Goal: Task Accomplishment & Management: Use online tool/utility

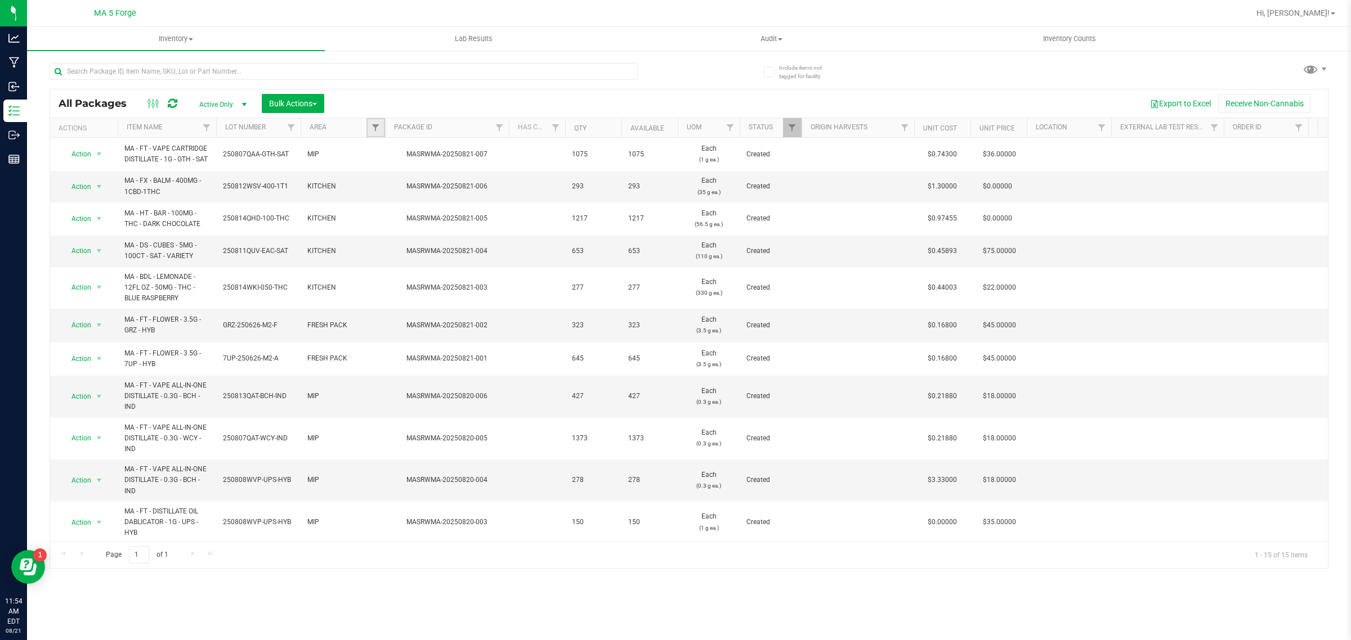
click at [381, 125] on link "Filter" at bounding box center [375, 127] width 19 height 19
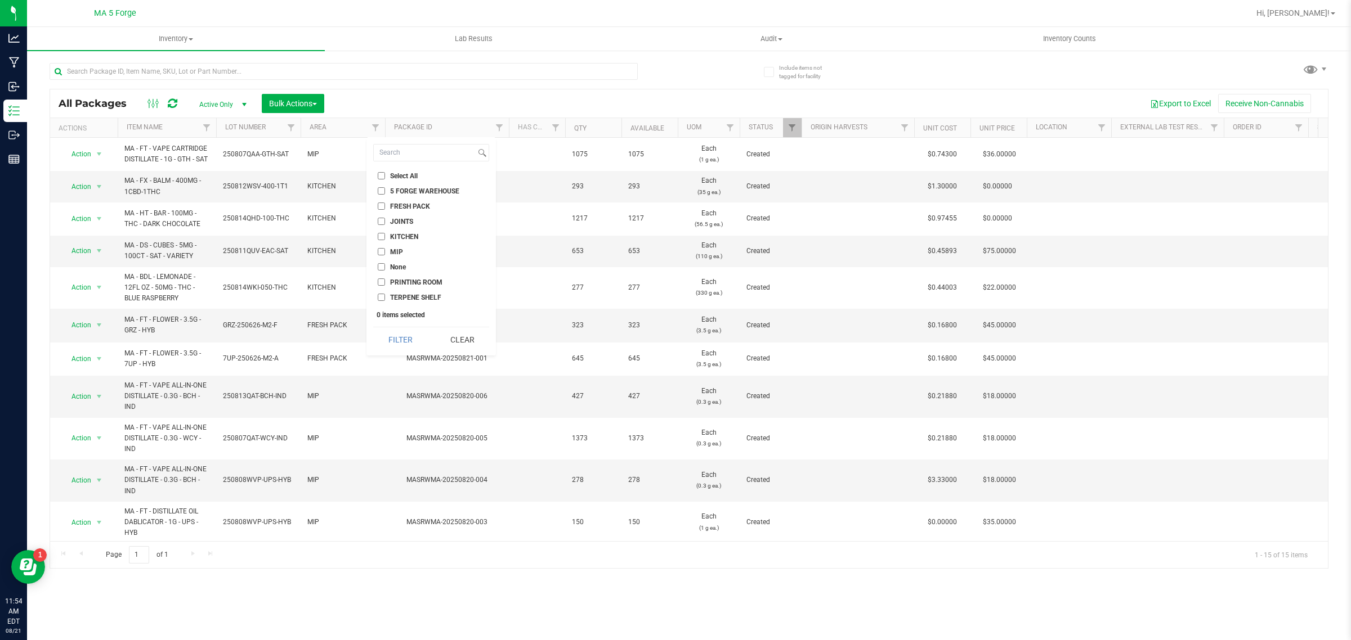
click at [404, 235] on span "KITCHEN" at bounding box center [404, 237] width 28 height 7
click at [385, 235] on input "KITCHEN" at bounding box center [381, 236] width 7 height 7
checkbox input "true"
click at [394, 338] on button "Filter" at bounding box center [400, 340] width 54 height 25
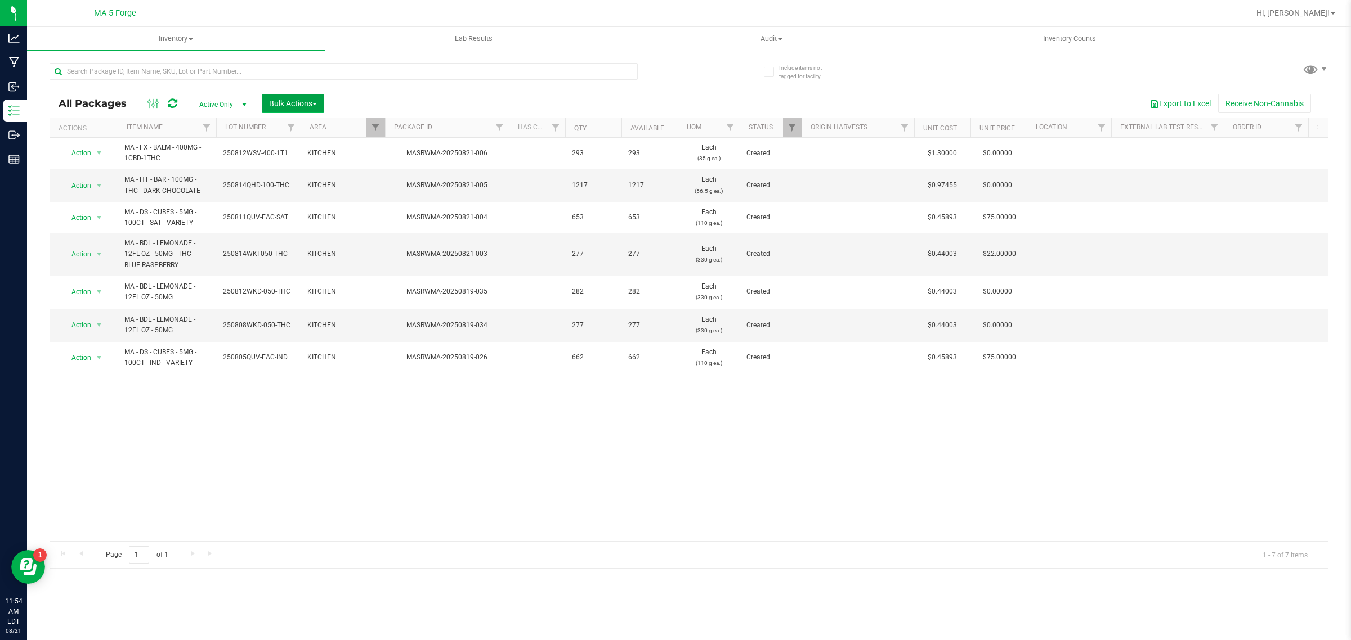
click at [288, 105] on span "Bulk Actions" at bounding box center [293, 103] width 48 height 9
click at [304, 146] on span "Add to outbound order" at bounding box center [306, 149] width 77 height 9
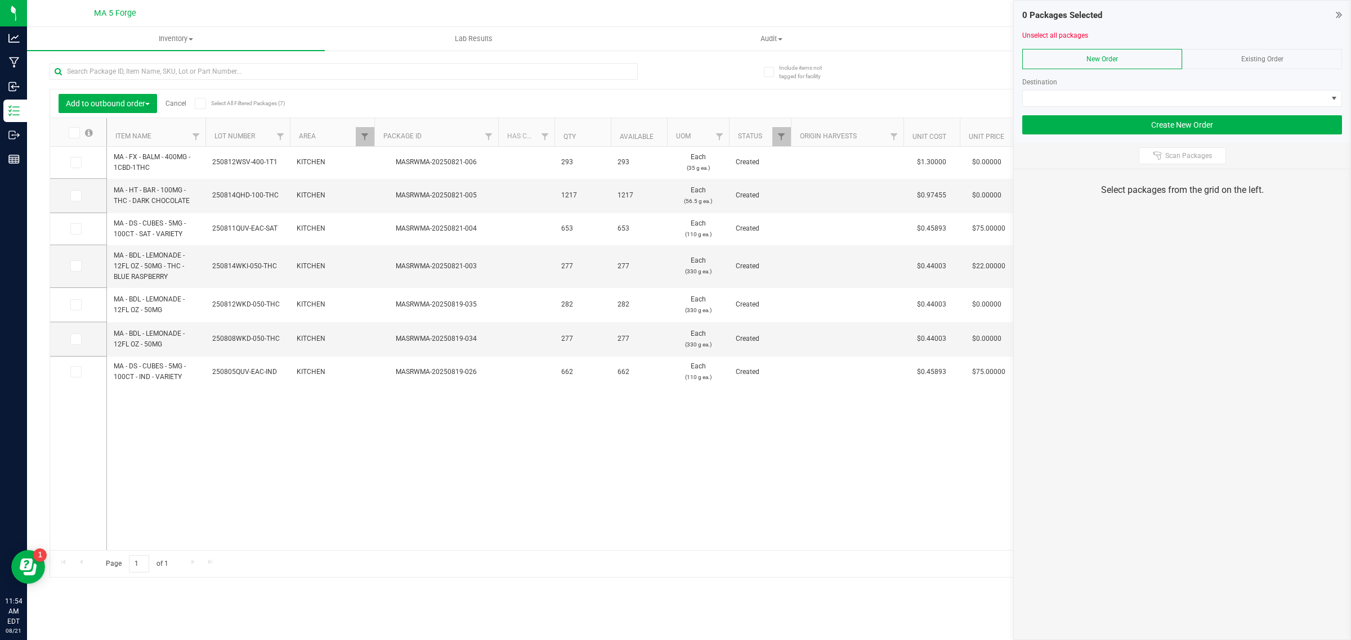
click at [203, 104] on icon at bounding box center [199, 104] width 7 height 0
click at [0, 0] on input "Select All Filtered Packages (7)" at bounding box center [0, 0] width 0 height 0
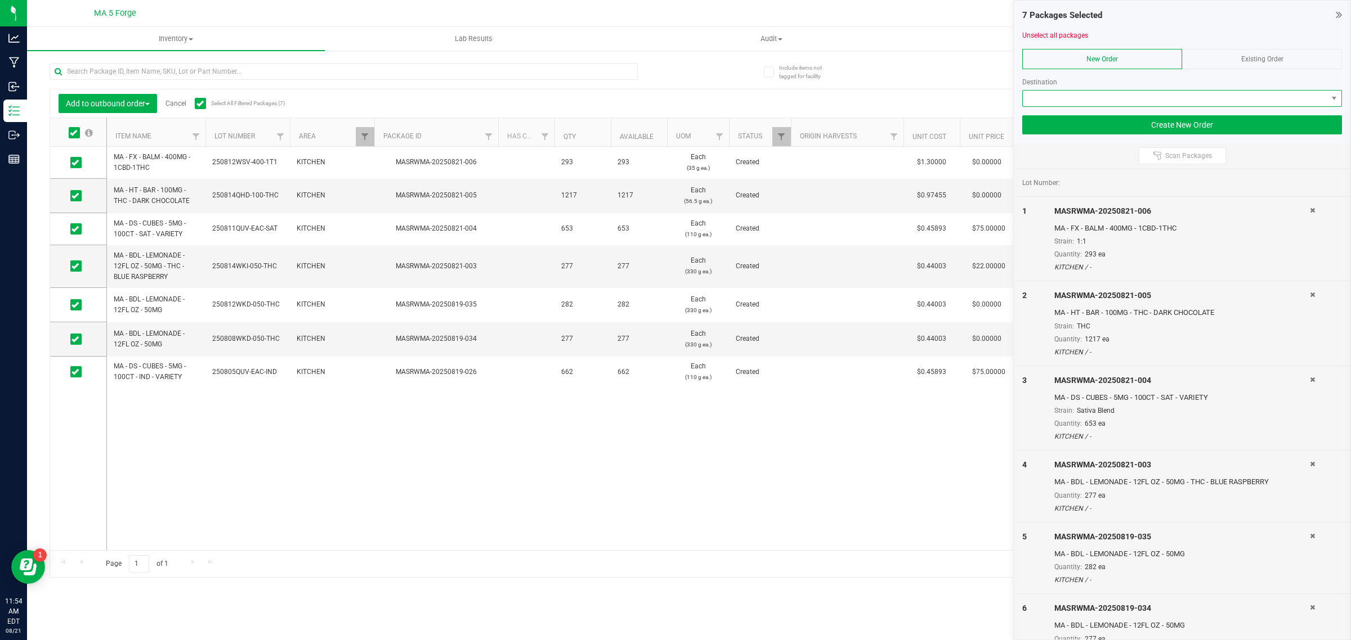
click at [1099, 93] on span at bounding box center [1175, 99] width 304 height 16
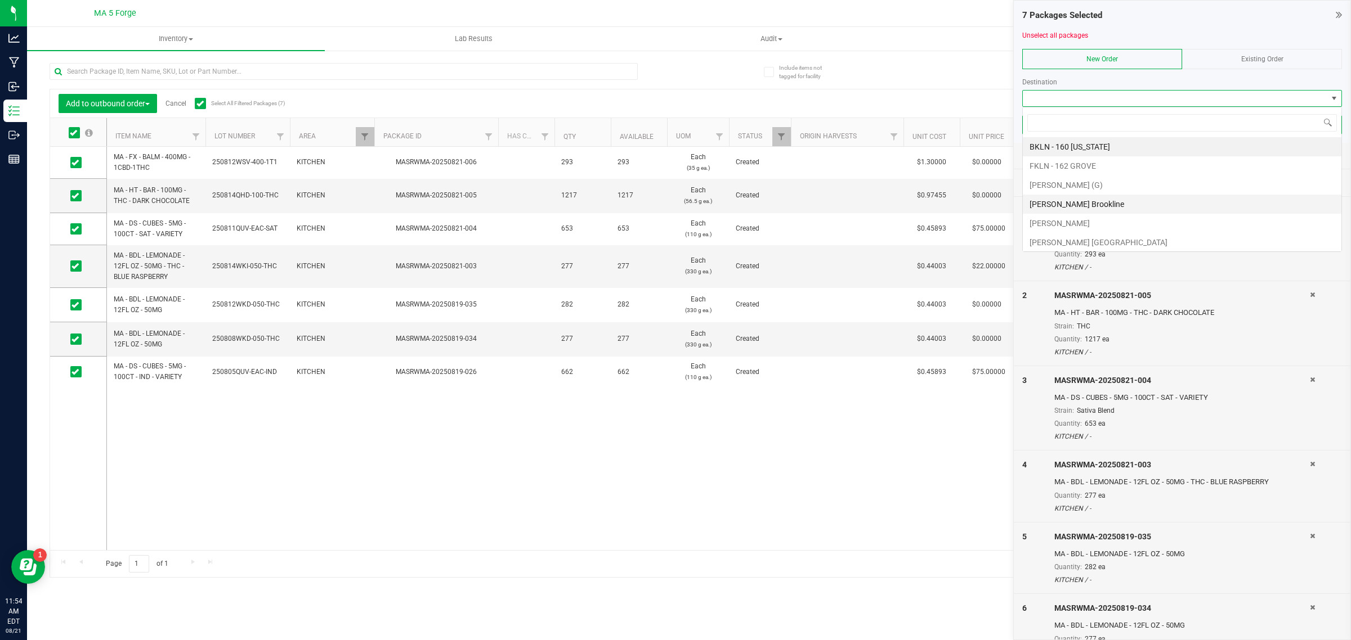
scroll to position [17, 319]
drag, startPoint x: 1104, startPoint y: 208, endPoint x: 1067, endPoint y: 183, distance: 44.2
click at [1067, 183] on ul "BKLN - 160 [US_STATE] FKLN - 162 [PERSON_NAME] (G) [PERSON_NAME] Brookline [PER…" at bounding box center [1182, 213] width 319 height 153
click at [1067, 183] on li "[PERSON_NAME] (G)" at bounding box center [1182, 185] width 319 height 19
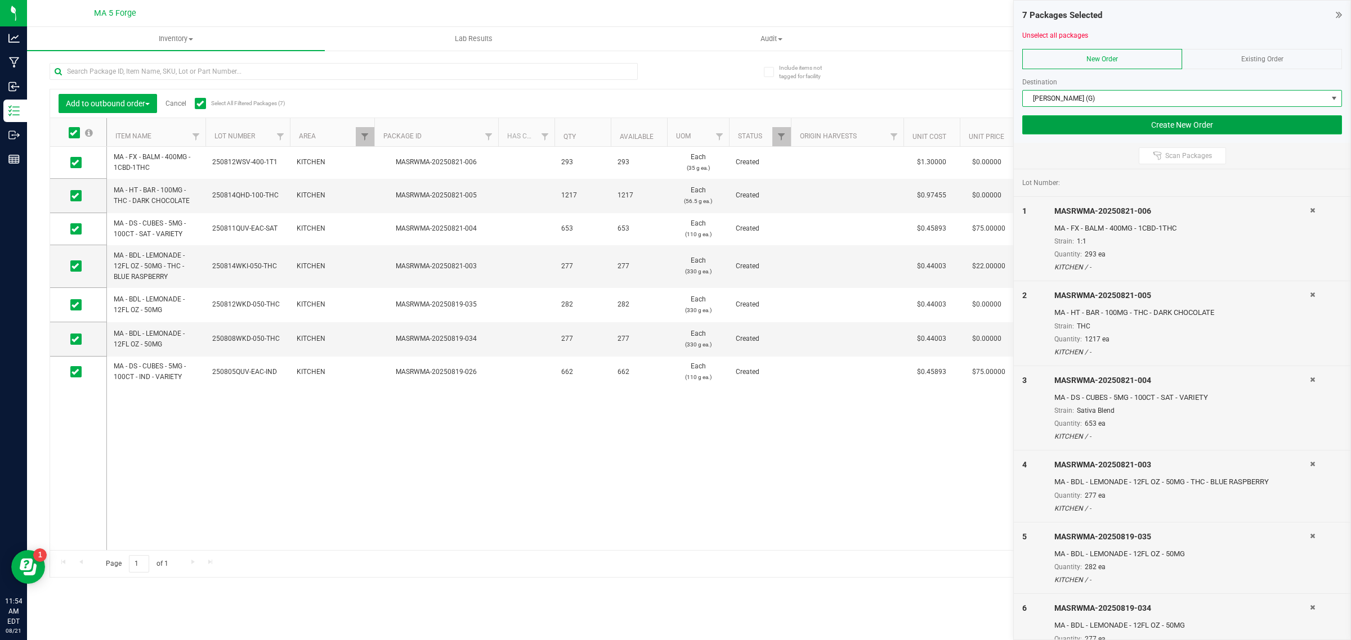
click at [1119, 122] on button "Create New Order" at bounding box center [1182, 124] width 320 height 19
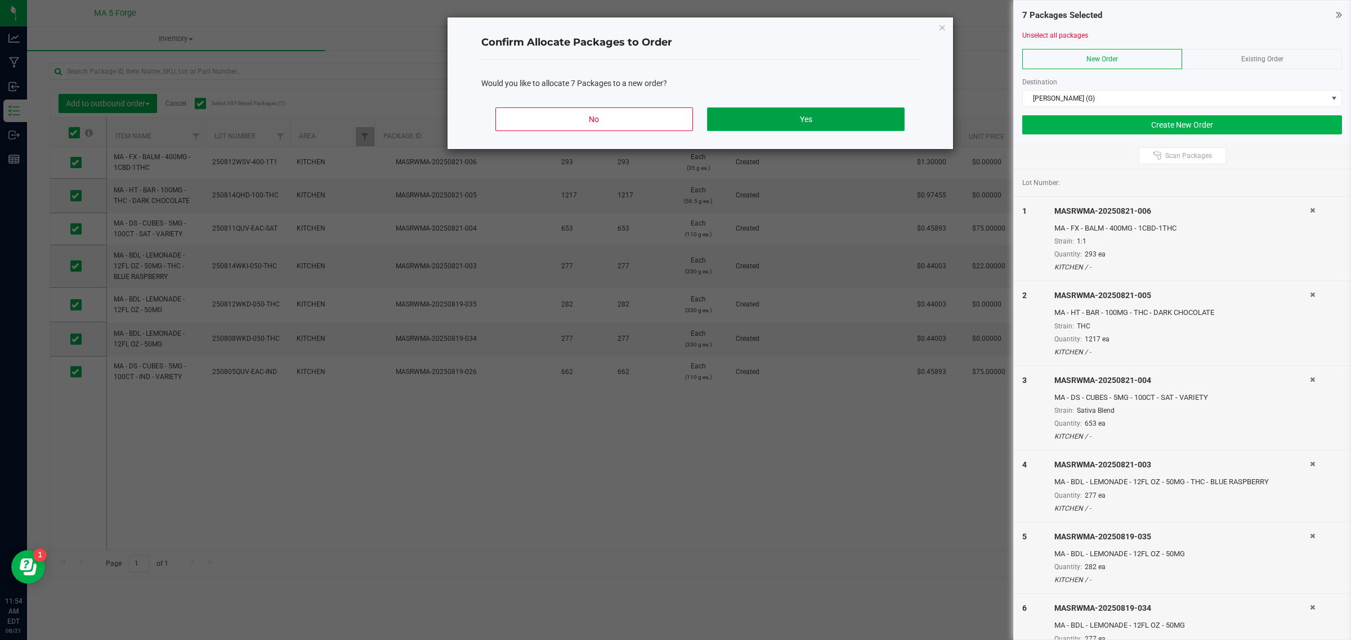
click at [867, 119] on button "Yes" at bounding box center [805, 119] width 197 height 24
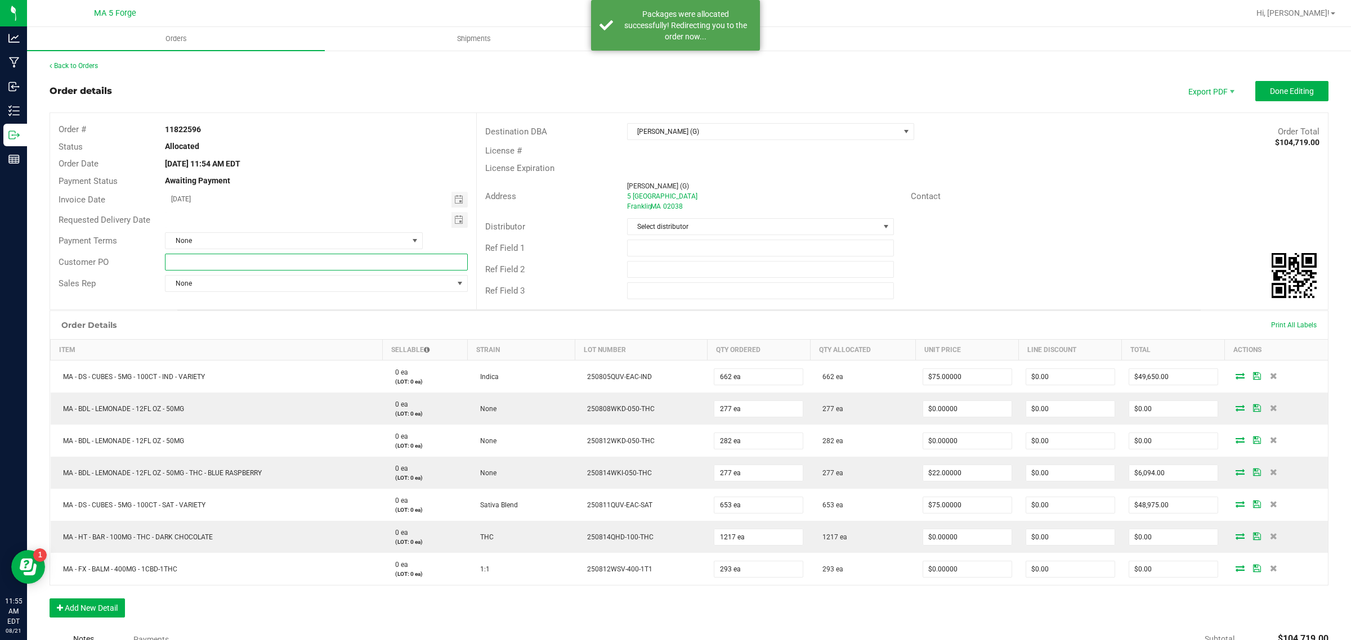
click at [403, 254] on input "text" at bounding box center [316, 262] width 302 height 17
type input "250821-MA-KIT"
click at [1270, 88] on span "Done Editing" at bounding box center [1292, 91] width 44 height 9
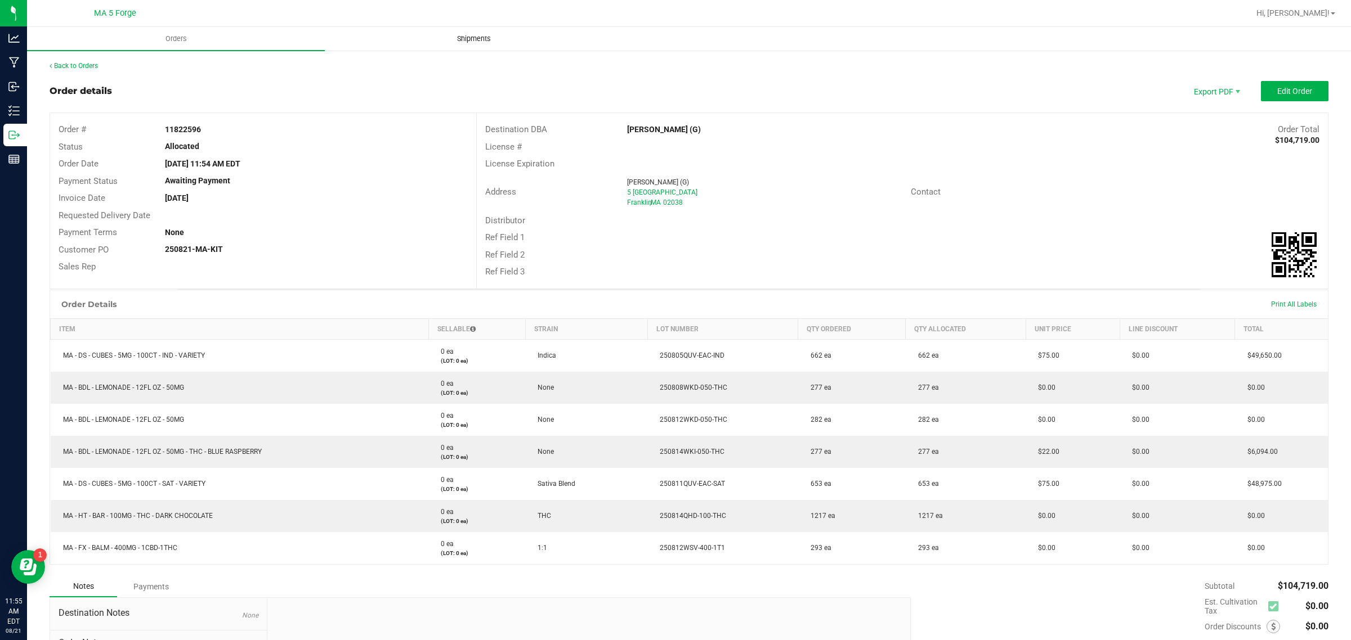
click at [449, 34] on span "Shipments" at bounding box center [474, 39] width 64 height 10
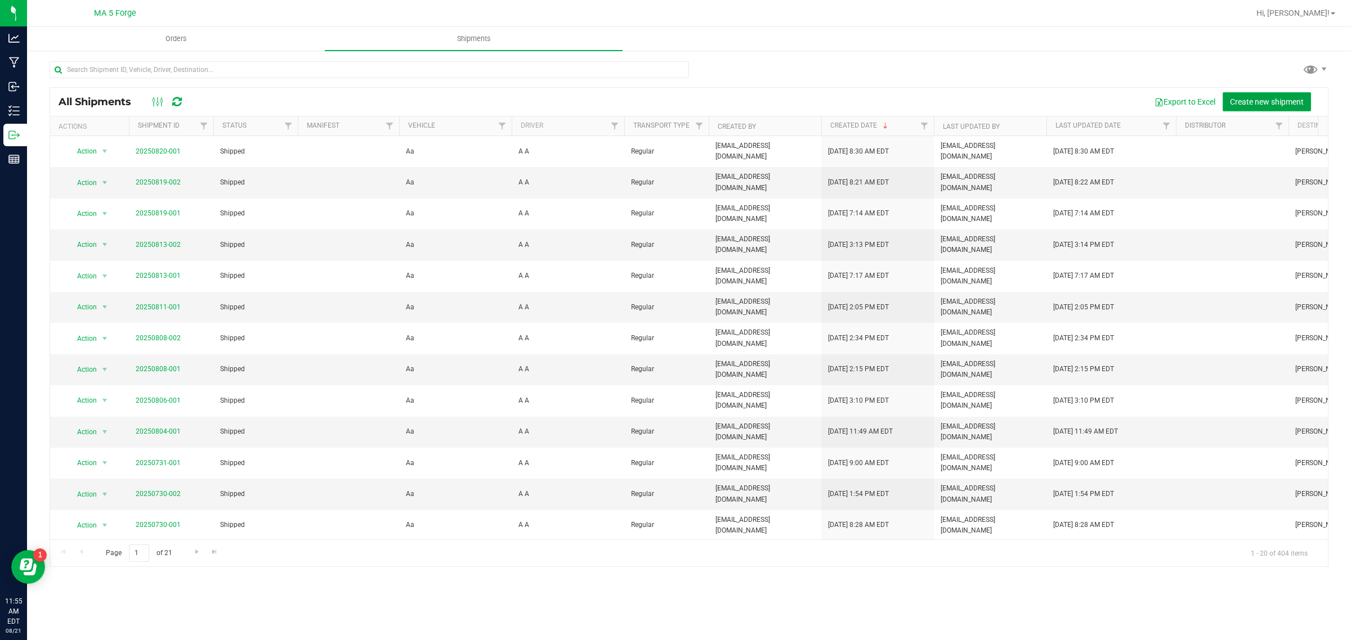
click at [1273, 96] on button "Create new shipment" at bounding box center [1266, 101] width 88 height 19
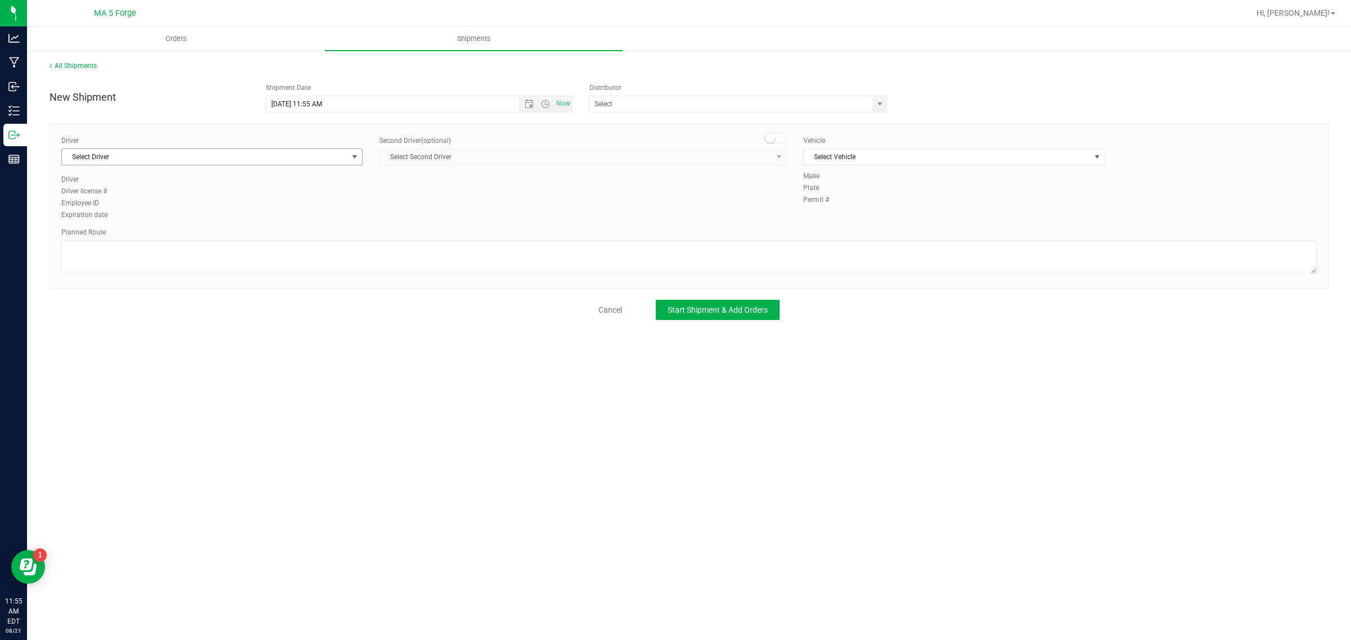
click at [294, 158] on span "Select Driver" at bounding box center [205, 157] width 286 height 16
click at [149, 200] on li "A A" at bounding box center [212, 204] width 300 height 17
click at [873, 156] on span "Select Vehicle" at bounding box center [947, 157] width 286 height 16
click at [814, 176] on li "Aa" at bounding box center [954, 176] width 300 height 17
click at [669, 315] on span "Start Shipment & Add Orders" at bounding box center [717, 310] width 100 height 9
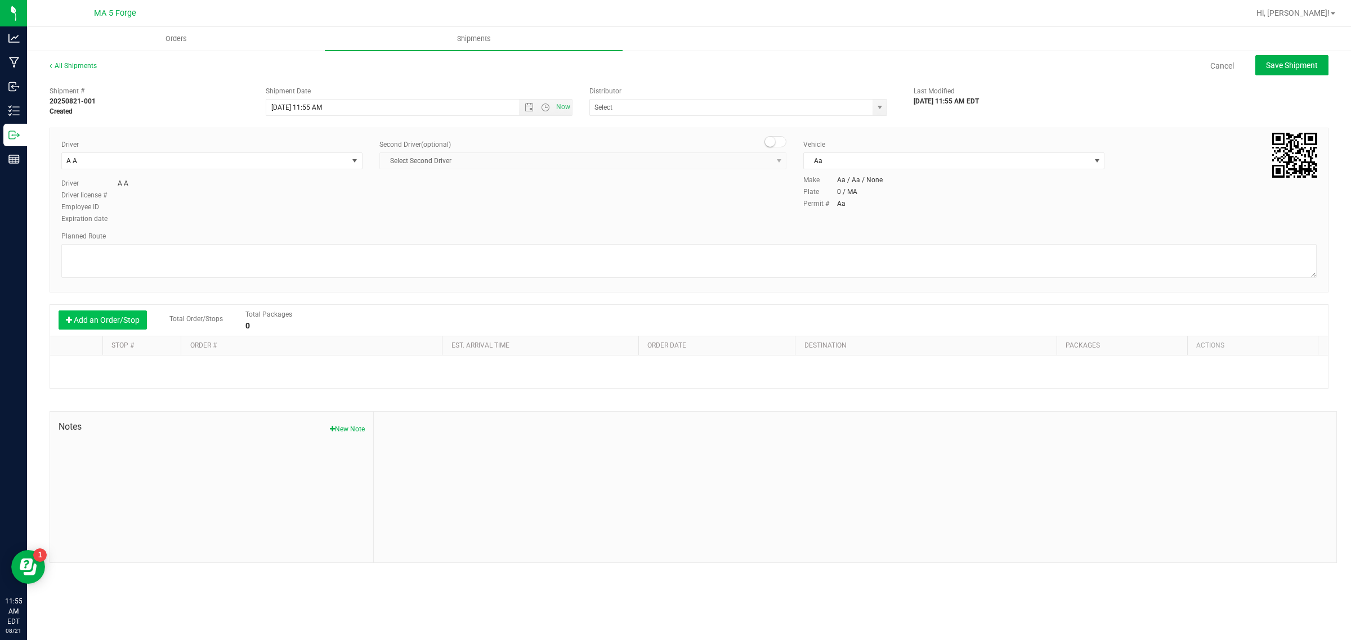
click at [113, 320] on button "Add an Order/Stop" at bounding box center [103, 320] width 88 height 19
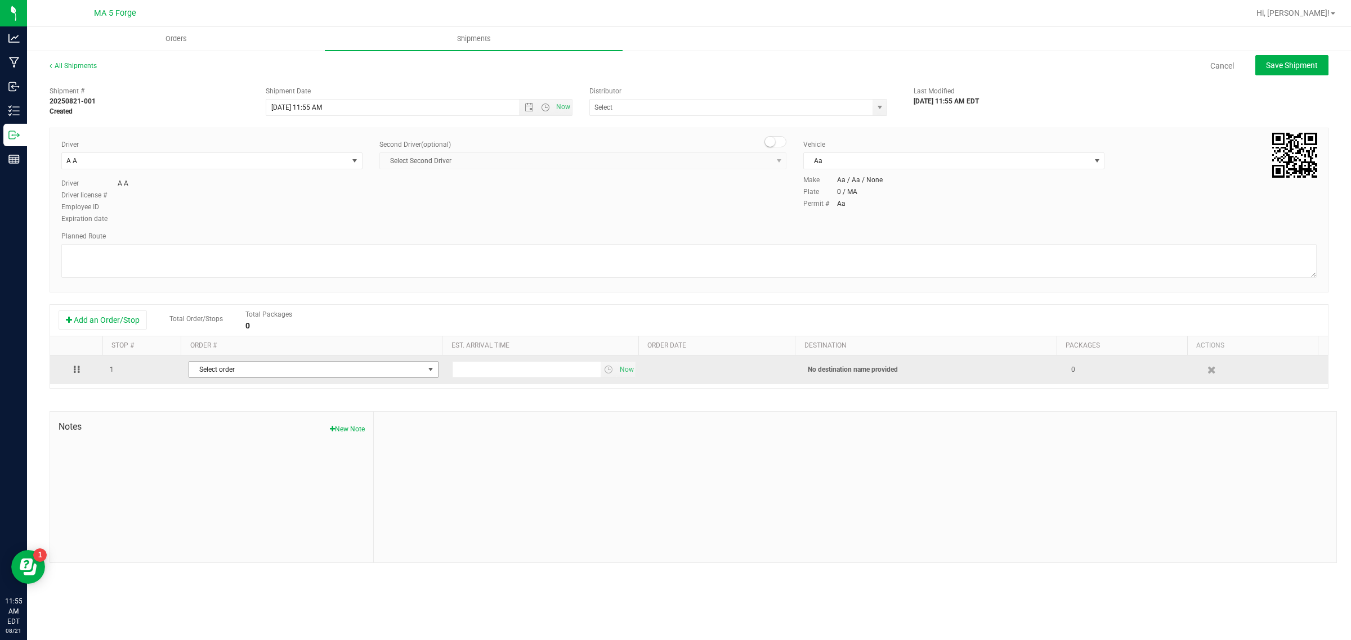
click at [308, 369] on span "Select order" at bounding box center [306, 370] width 235 height 16
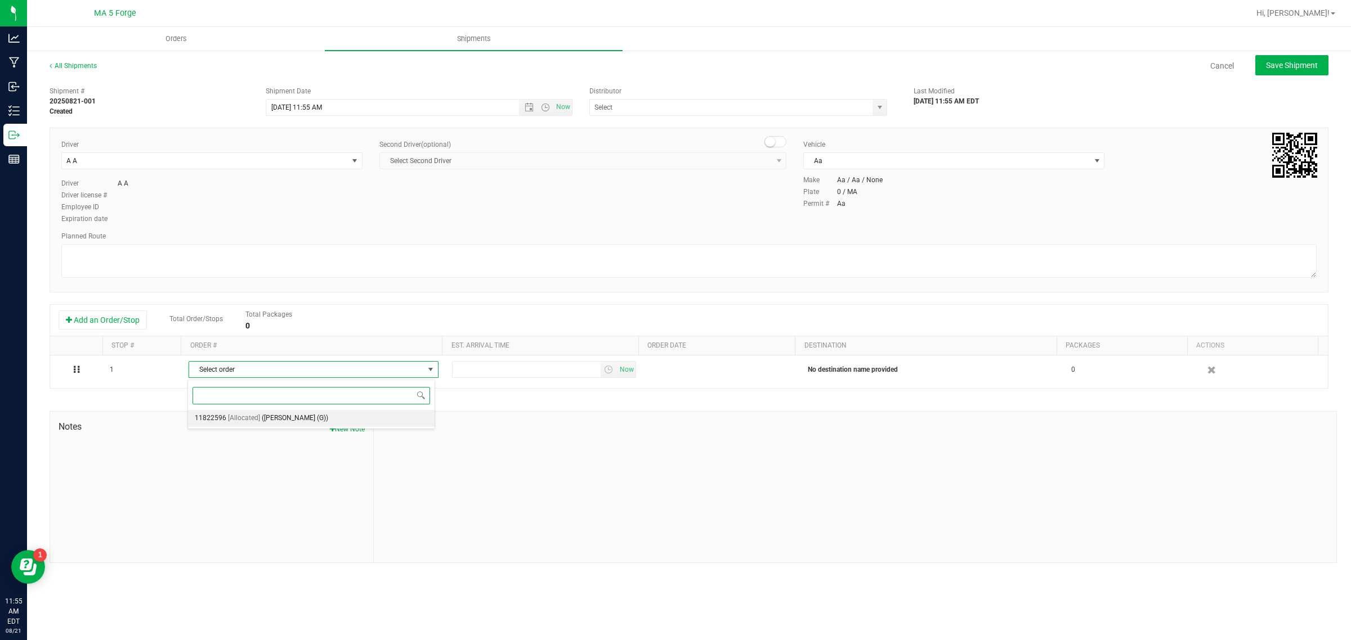
drag, startPoint x: 259, startPoint y: 418, endPoint x: 322, endPoint y: 409, distance: 63.7
click at [259, 418] on li "11822596 [Allocated] ([PERSON_NAME] (G))" at bounding box center [311, 418] width 246 height 17
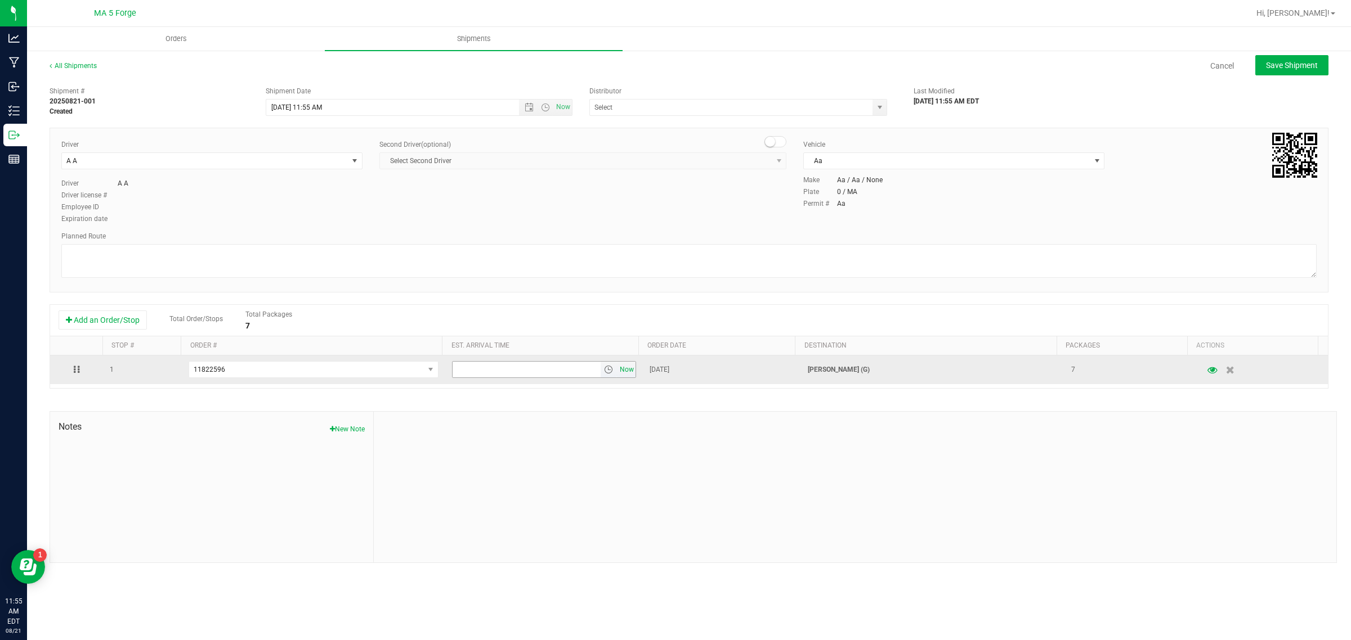
click at [617, 373] on span "Now" at bounding box center [626, 370] width 19 height 16
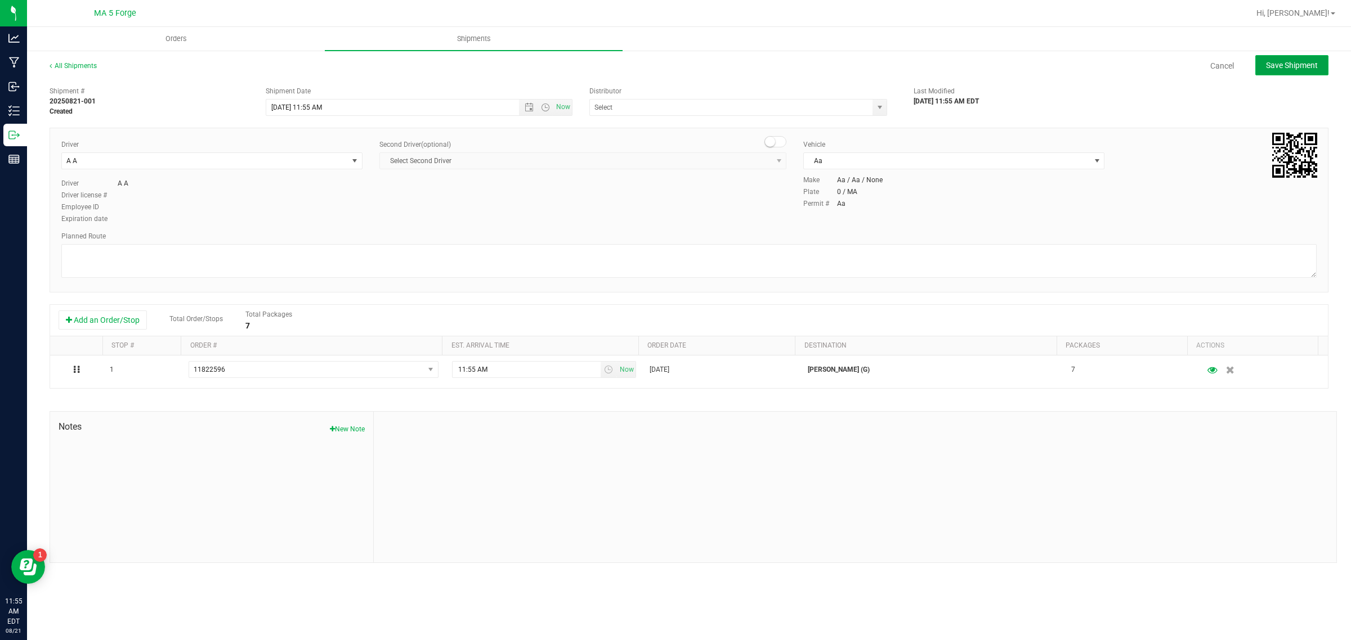
click at [1290, 73] on button "Save Shipment" at bounding box center [1291, 65] width 73 height 20
type input "[DATE] 3:55 PM"
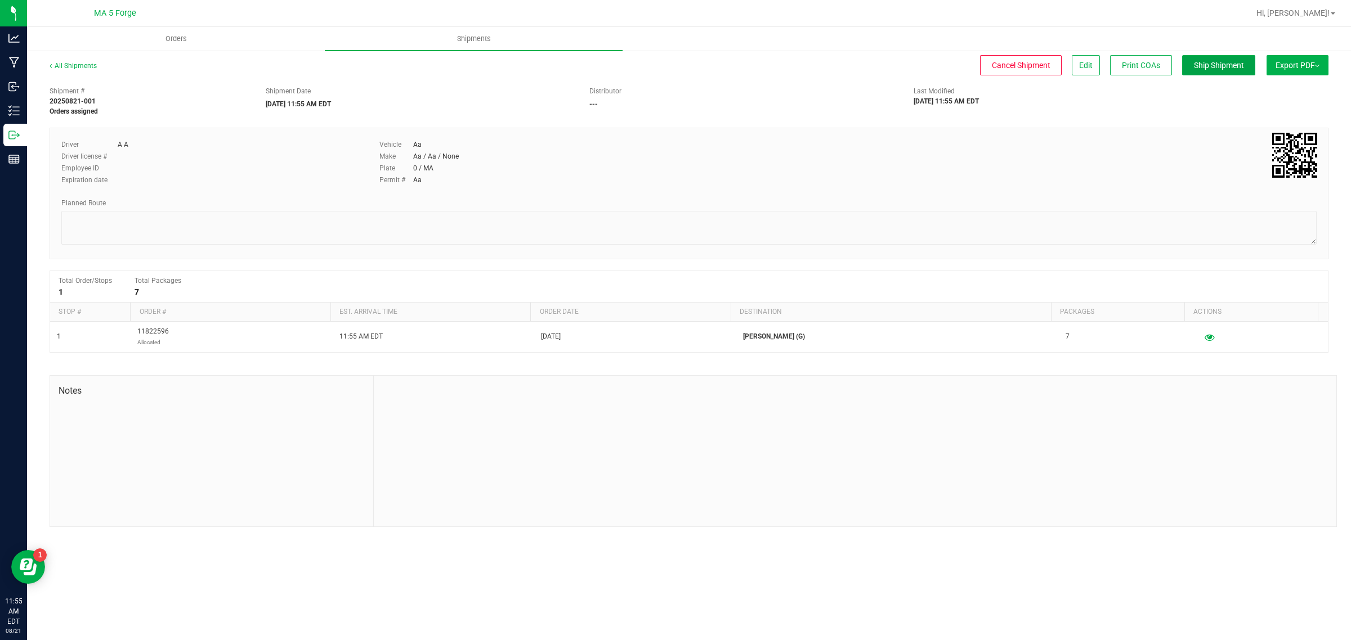
click at [1209, 68] on span "Ship Shipment" at bounding box center [1219, 65] width 50 height 9
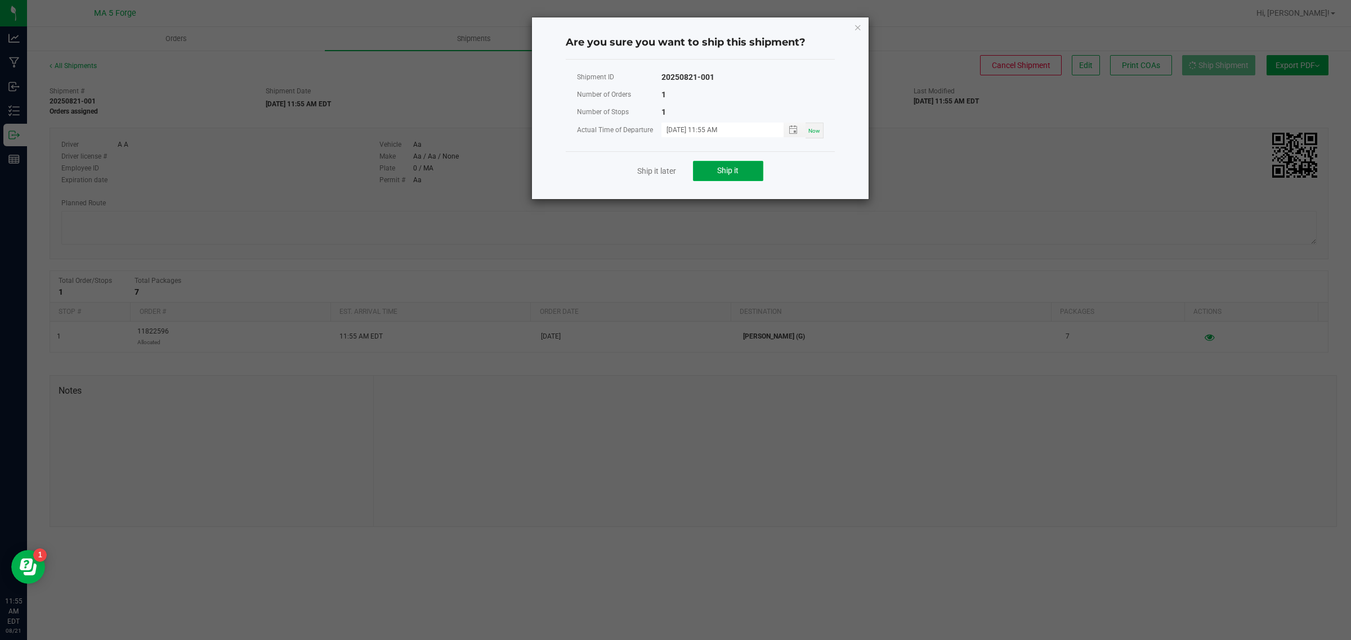
click at [736, 173] on span "Ship it" at bounding box center [727, 170] width 21 height 9
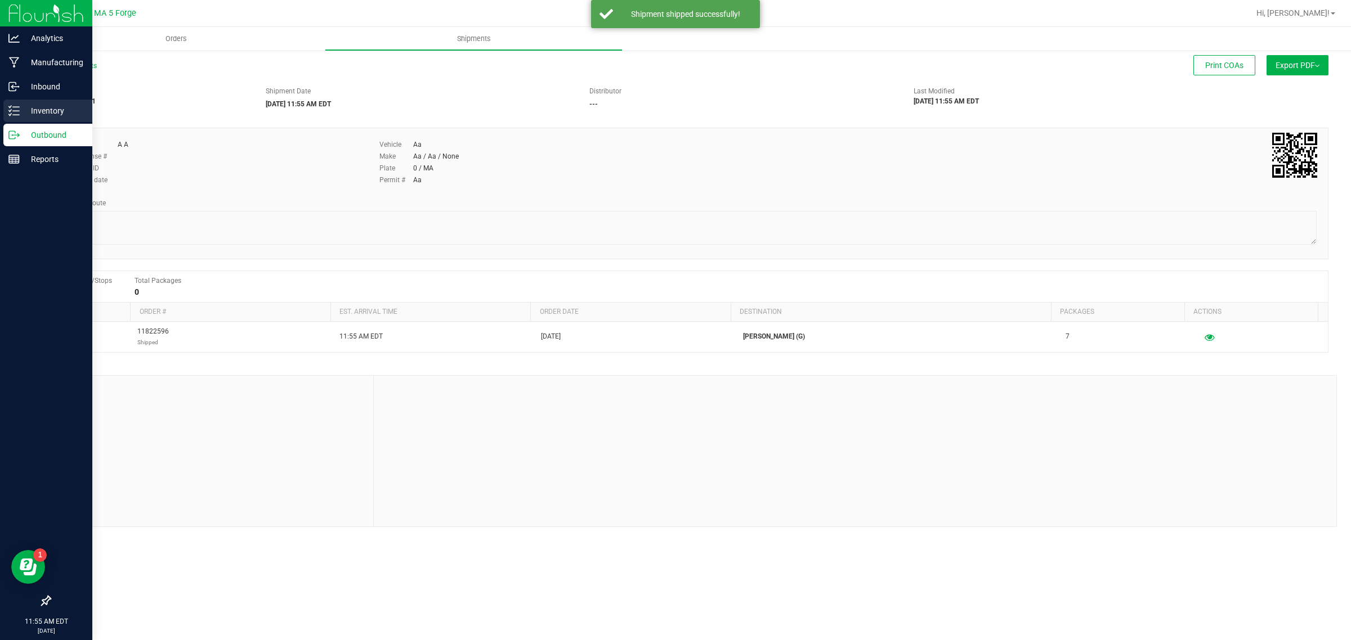
click at [45, 116] on p "Inventory" at bounding box center [54, 111] width 68 height 14
